Goal: Transaction & Acquisition: Purchase product/service

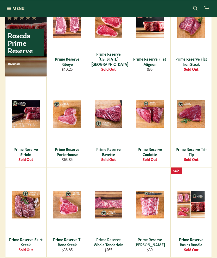
scroll to position [343, 0]
click at [197, 157] on div "Sold Out" at bounding box center [191, 159] width 34 height 5
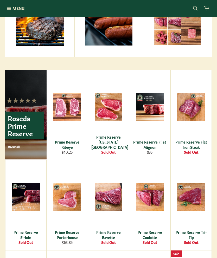
scroll to position [260, 0]
click at [73, 148] on div "Prime Reserve Ribeye" at bounding box center [67, 144] width 35 height 10
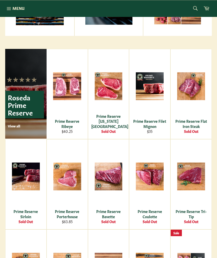
click at [73, 203] on div "View" at bounding box center [67, 184] width 41 height 90
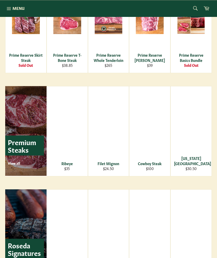
scroll to position [518, 0]
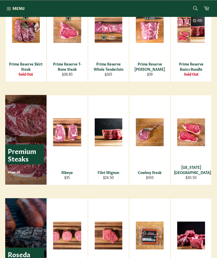
click at [70, 175] on div "Ribeye" at bounding box center [67, 172] width 35 height 5
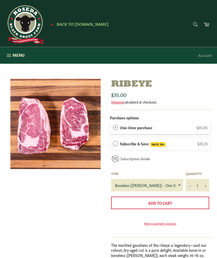
scroll to position [9, 0]
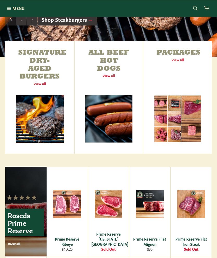
scroll to position [163, 0]
click at [46, 120] on link "Signature Dry-Aged Burgers View all" at bounding box center [39, 97] width 69 height 113
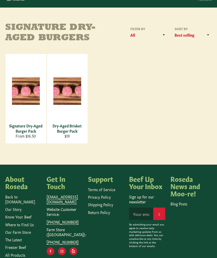
scroll to position [59, 0]
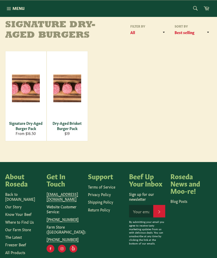
click at [28, 211] on link "Know Your Beef" at bounding box center [18, 213] width 26 height 5
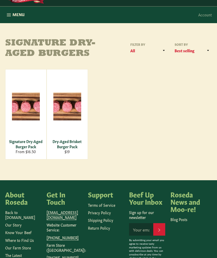
scroll to position [42, 0]
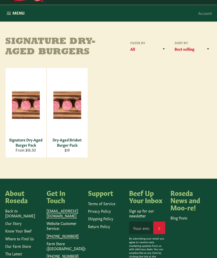
click at [25, 258] on link "Freezer Beef" at bounding box center [15, 261] width 21 height 5
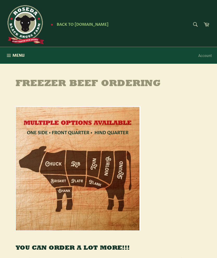
click at [20, 53] on span "Menu" at bounding box center [18, 54] width 12 height 5
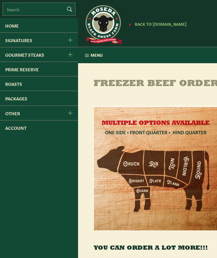
click at [68, 56] on icon "Gourmet Steaks Menu" at bounding box center [70, 55] width 4 height 4
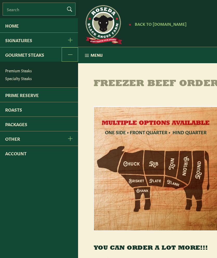
click at [26, 74] on link "Premium Steaks" at bounding box center [40, 71] width 75 height 8
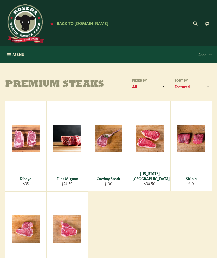
scroll to position [0, 0]
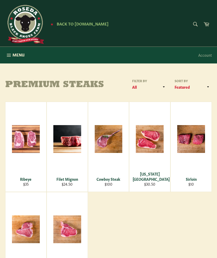
click at [10, 53] on icon "button" at bounding box center [9, 55] width 6 height 6
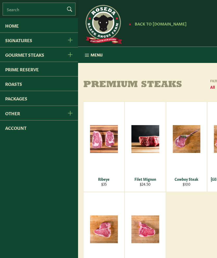
click at [33, 72] on link "Prime Reserve" at bounding box center [39, 69] width 78 height 14
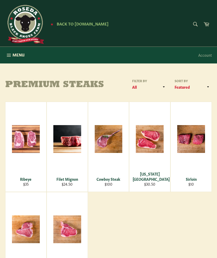
click at [14, 53] on span "Menu" at bounding box center [18, 54] width 12 height 5
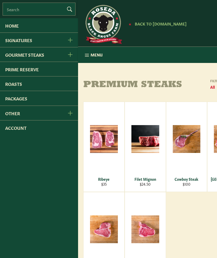
click at [73, 41] on button "Signatures Menu" at bounding box center [70, 40] width 16 height 14
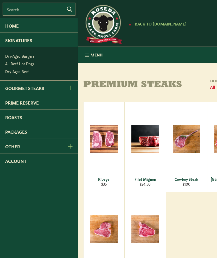
click at [32, 60] on link "Dry-Aged Burgers" at bounding box center [40, 56] width 75 height 8
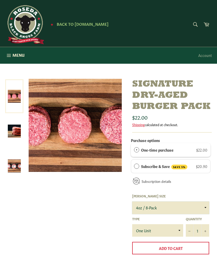
click at [205, 204] on select "4oz / 8-Pack 6oz / 4-Pack 8oz / 4-Pack" at bounding box center [170, 208] width 77 height 12
click at [206, 205] on select "4oz / 8-Pack 6oz / 4-Pack 8oz / 4-Pack" at bounding box center [170, 208] width 77 height 12
select select "8oz / 4-Pack"
click at [14, 99] on link at bounding box center [14, 96] width 18 height 34
click at [14, 132] on img at bounding box center [14, 131] width 13 height 13
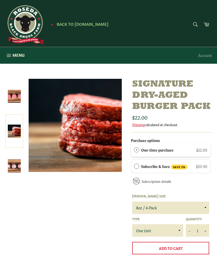
click at [14, 168] on img at bounding box center [14, 165] width 13 height 13
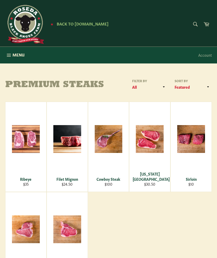
click at [12, 54] on span "Menu" at bounding box center [18, 54] width 12 height 5
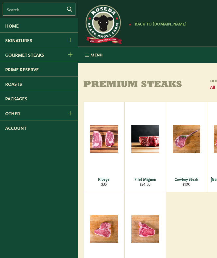
click at [35, 83] on link "Roasts" at bounding box center [39, 83] width 78 height 14
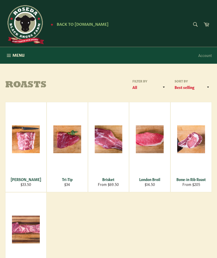
click at [11, 56] on icon "button" at bounding box center [9, 56] width 6 height 6
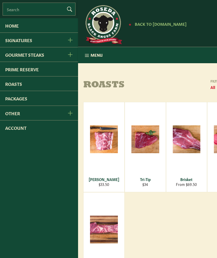
click at [66, 88] on link "Roasts" at bounding box center [39, 83] width 78 height 14
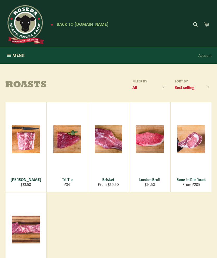
click at [17, 55] on span "Menu" at bounding box center [18, 54] width 12 height 5
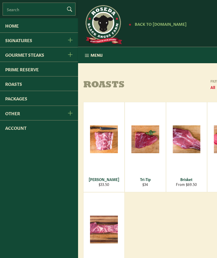
click at [72, 42] on icon "Signatures Menu" at bounding box center [70, 40] width 5 height 5
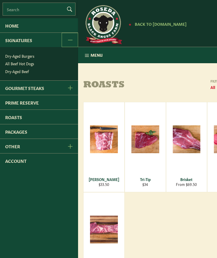
click at [28, 72] on link "Dry-Aged Beef" at bounding box center [40, 72] width 75 height 8
